Goal: Transaction & Acquisition: Purchase product/service

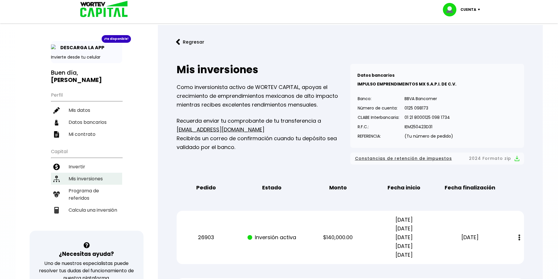
click at [98, 179] on li "Mis inversiones" at bounding box center [86, 179] width 71 height 12
click at [179, 41] on img at bounding box center [178, 42] width 4 height 6
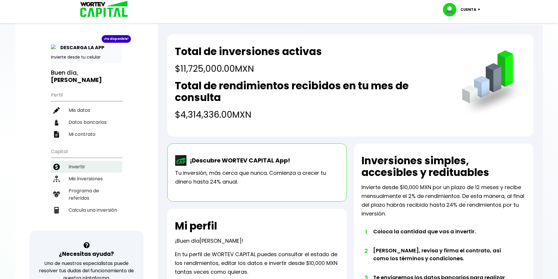
click at [83, 168] on li "Invertir" at bounding box center [86, 167] width 71 height 12
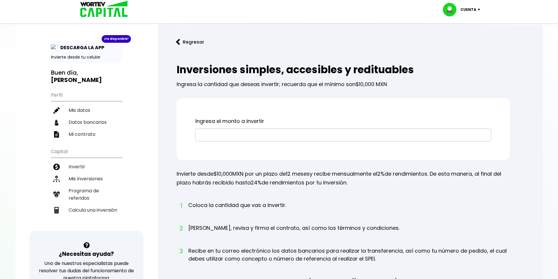
click at [253, 136] on input "text" at bounding box center [343, 135] width 290 height 12
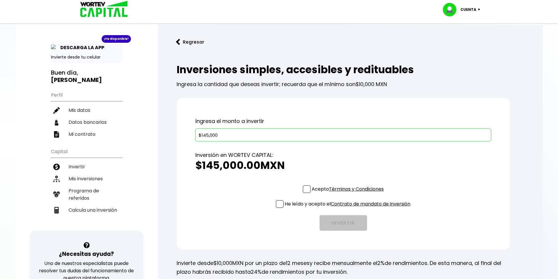
type input "$145,000"
click at [303, 190] on span at bounding box center [307, 189] width 8 height 8
click at [349, 193] on input "Acepto Términos y Condiciones" at bounding box center [349, 193] width 0 height 0
click at [279, 205] on span at bounding box center [280, 204] width 8 height 8
click at [349, 208] on input "He leído y acepto el Contrato de mandato de inversión" at bounding box center [349, 208] width 0 height 0
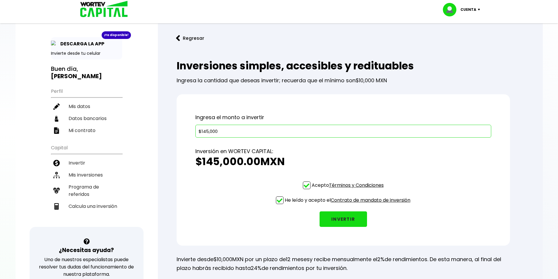
scroll to position [29, 0]
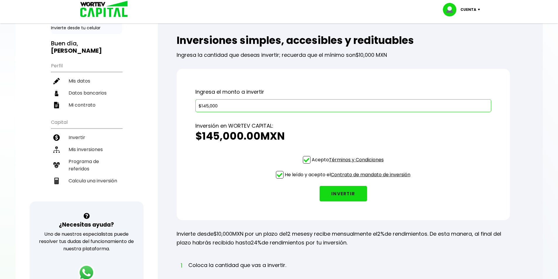
click at [345, 194] on button "INVERTIR" at bounding box center [342, 194] width 47 height 16
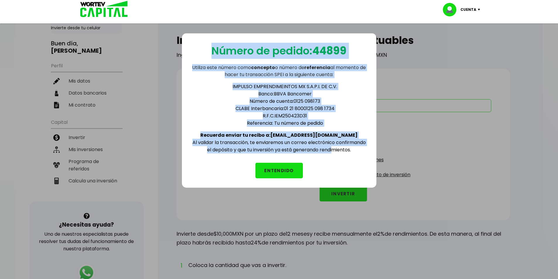
drag, startPoint x: 210, startPoint y: 50, endPoint x: 335, endPoint y: 152, distance: 160.8
click at [335, 152] on div "Número de pedido: 44899 Utiliza este número como concepto o número de referenci…" at bounding box center [279, 110] width 194 height 154
copy div "Número de pedido: 44899 Utiliza este número como concepto o número de referenci…"
click at [285, 171] on button "ENTENDIDO" at bounding box center [278, 171] width 47 height 16
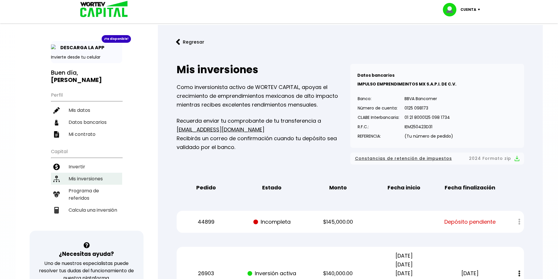
click at [80, 179] on li "Mis inversiones" at bounding box center [86, 179] width 71 height 12
click at [195, 42] on button "Regresar" at bounding box center [190, 42] width 46 height 16
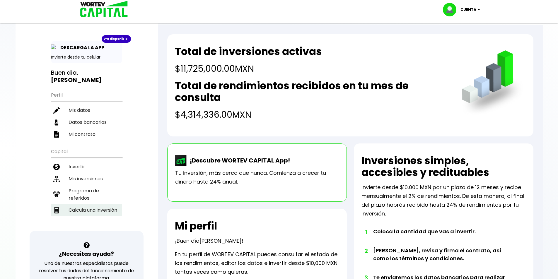
click at [98, 209] on li "Calcula una inversión" at bounding box center [86, 210] width 71 height 12
select select "1"
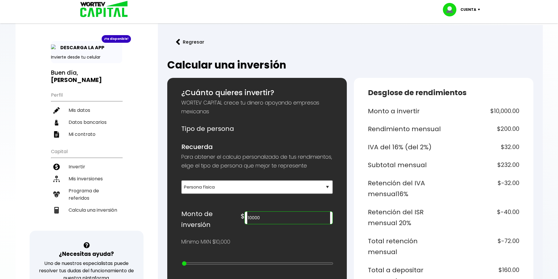
drag, startPoint x: 299, startPoint y: 227, endPoint x: 268, endPoint y: 224, distance: 30.6
click at [268, 224] on div "$ 10000" at bounding box center [287, 216] width 92 height 16
type input "11725000"
click at [179, 44] on img at bounding box center [178, 42] width 4 height 6
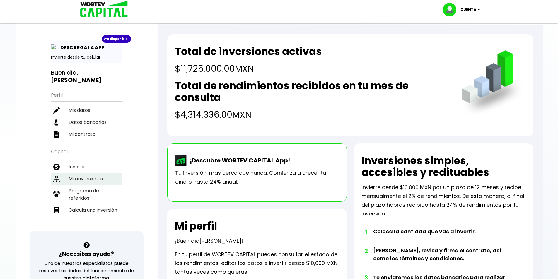
click at [82, 178] on li "Mis inversiones" at bounding box center [86, 179] width 71 height 12
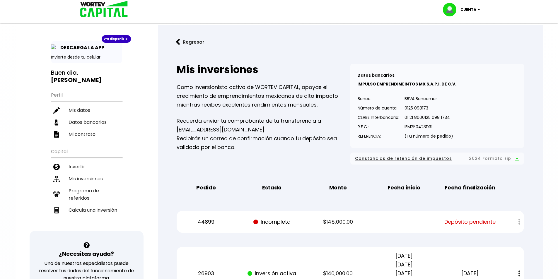
click at [179, 44] on img at bounding box center [178, 42] width 4 height 6
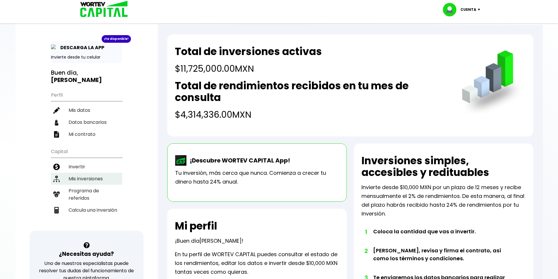
click at [90, 179] on li "Mis inversiones" at bounding box center [86, 179] width 71 height 12
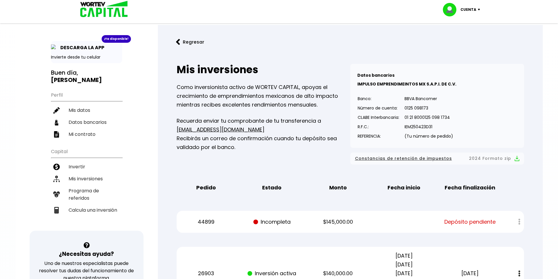
click at [179, 43] on img at bounding box center [178, 42] width 4 height 6
